Goal: Use online tool/utility: Utilize a website feature to perform a specific function

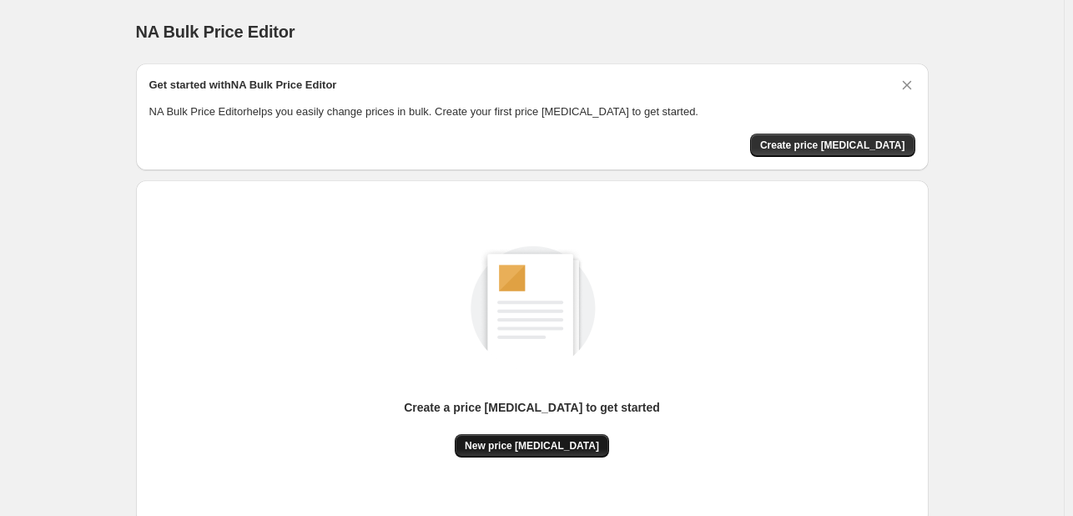
click at [536, 439] on span "New price [MEDICAL_DATA]" at bounding box center [532, 445] width 134 height 13
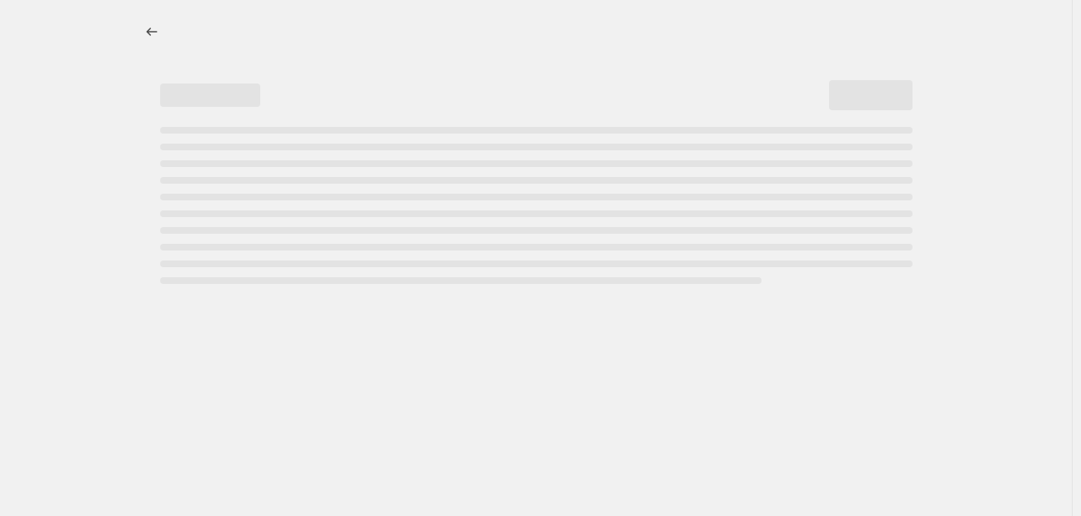
select select "percentage"
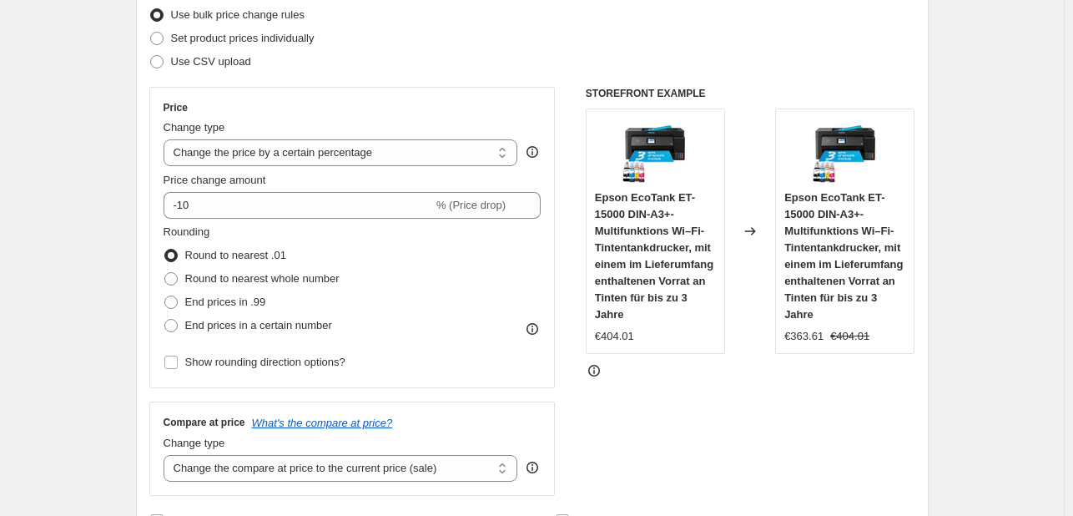
scroll to position [210, 0]
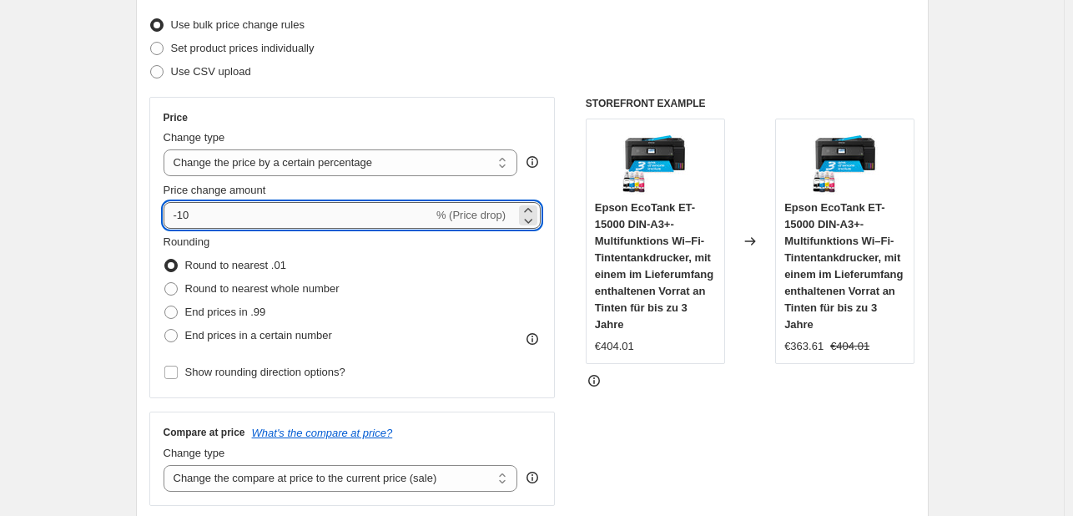
click at [274, 216] on input "-10" at bounding box center [298, 215] width 269 height 27
type input "-1"
type input "-30"
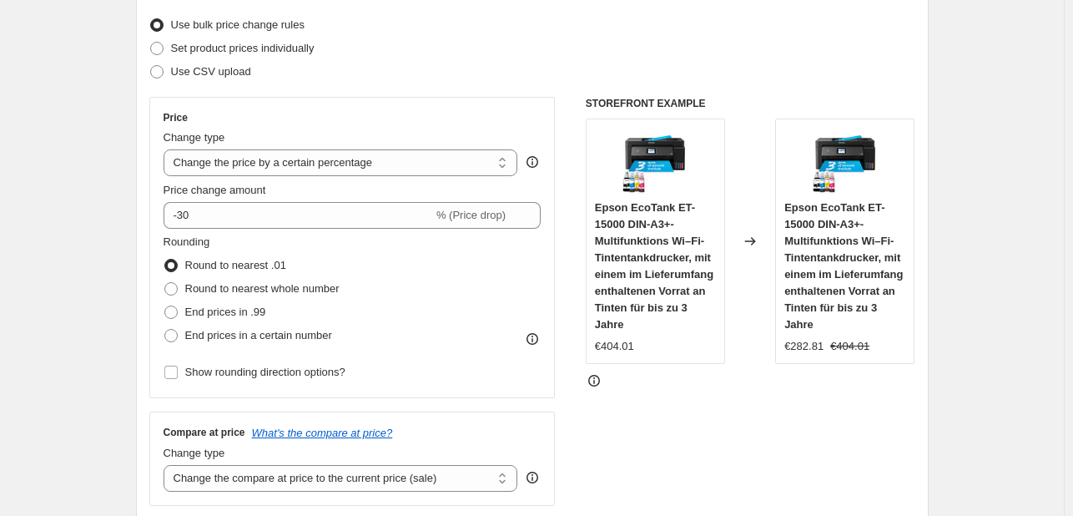
scroll to position [1245, 0]
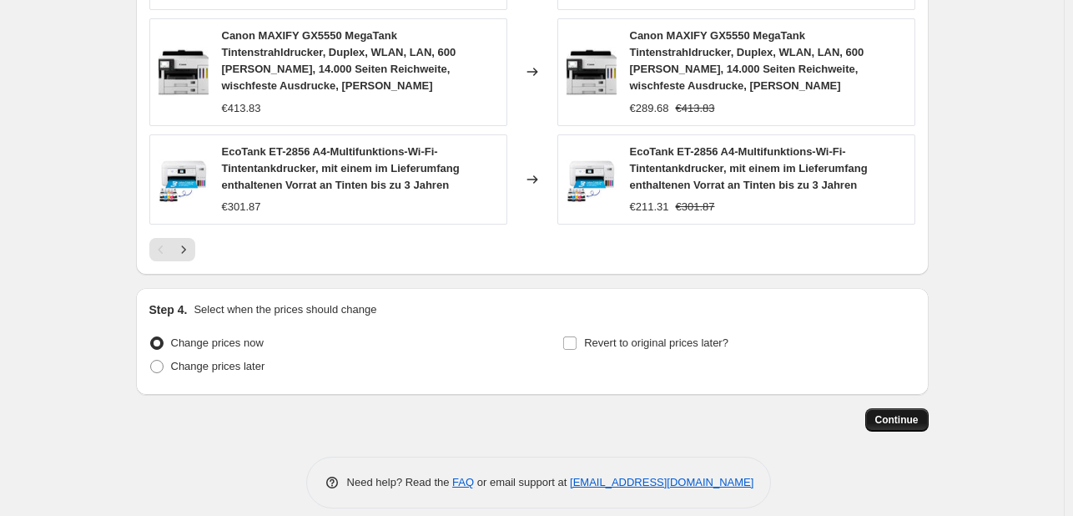
click at [904, 413] on span "Continue" at bounding box center [896, 419] width 43 height 13
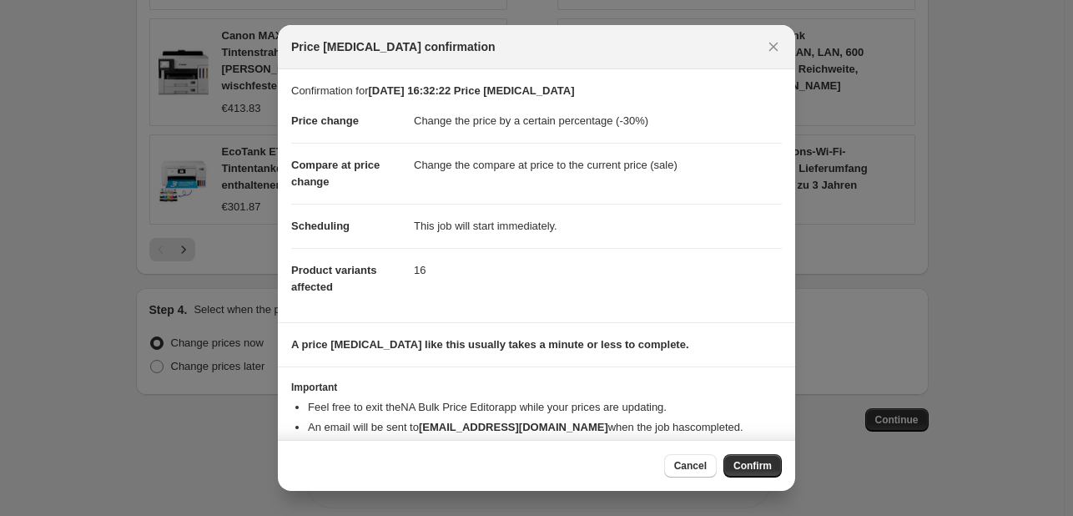
scroll to position [32, 0]
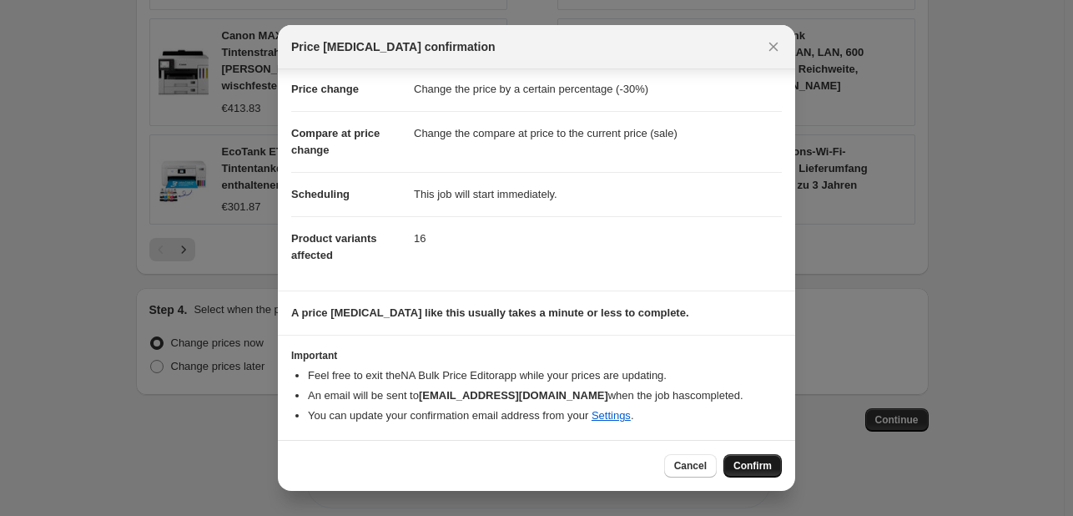
click at [733, 458] on button "Confirm" at bounding box center [752, 465] width 58 height 23
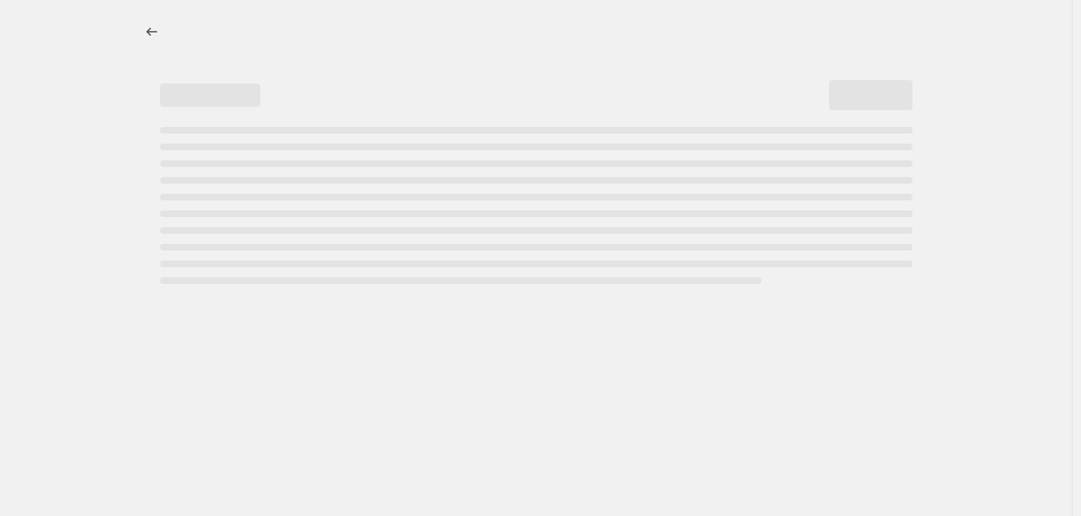
select select "percentage"
